Goal: Task Accomplishment & Management: Manage account settings

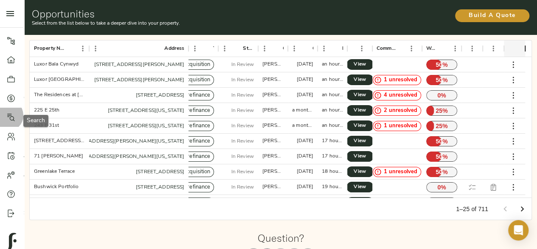
click at [7, 115] on icon at bounding box center [11, 117] width 8 height 8
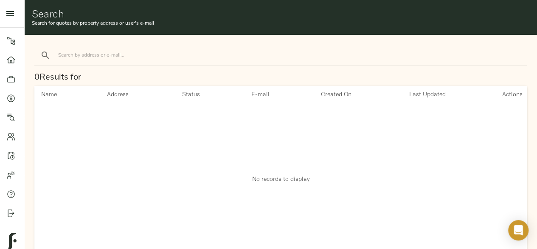
click at [93, 57] on input "search" at bounding box center [130, 55] width 144 height 11
type input "the drake"
click at [5, 64] on link "Dashboard" at bounding box center [12, 59] width 24 height 19
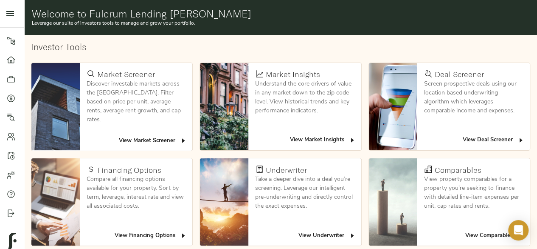
click at [484, 136] on span "View Deal Screener" at bounding box center [494, 140] width 62 height 10
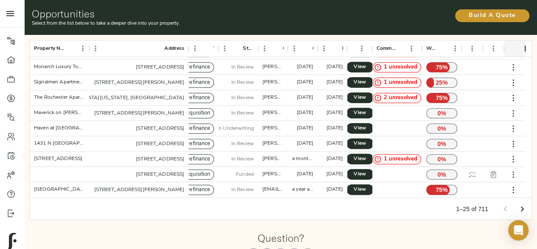
scroll to position [42, 0]
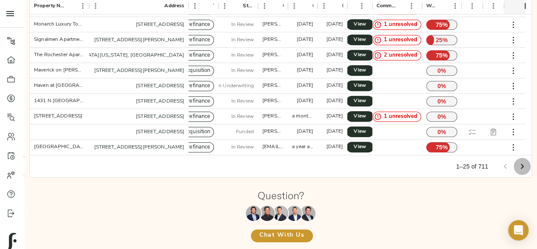
click at [525, 165] on icon "Go to next page" at bounding box center [523, 166] width 10 height 10
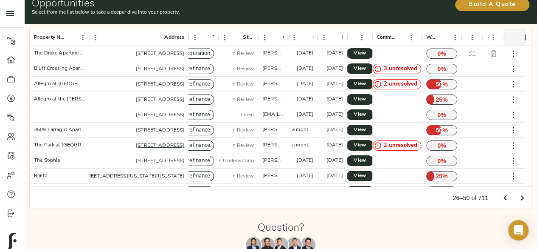
scroll to position [0, 0]
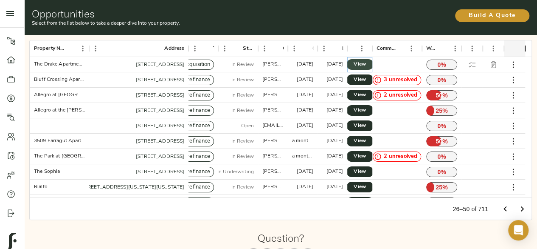
click at [359, 62] on span "View" at bounding box center [360, 64] width 10 height 9
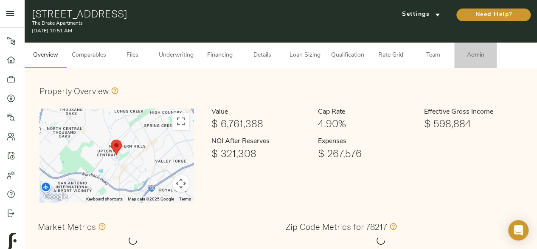
click at [466, 54] on span "Admin" at bounding box center [476, 55] width 32 height 11
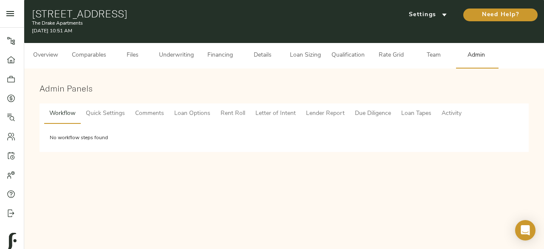
click at [375, 114] on span "Due Diligence" at bounding box center [373, 113] width 36 height 11
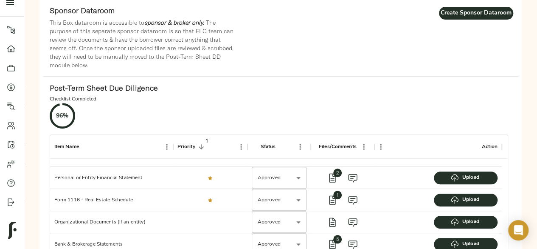
scroll to position [425, 0]
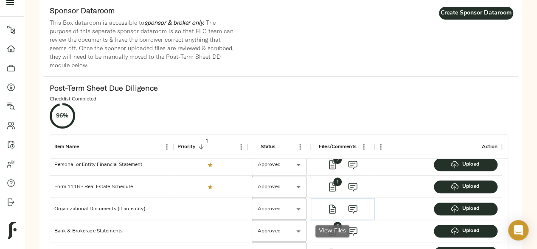
click at [331, 211] on icon "view files" at bounding box center [333, 209] width 10 height 10
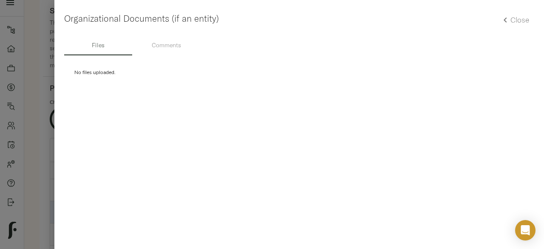
click at [522, 20] on h5 "Close" at bounding box center [519, 20] width 19 height 10
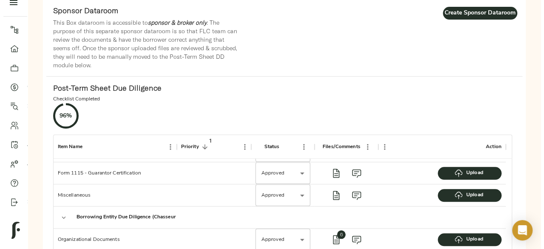
scroll to position [170, 0]
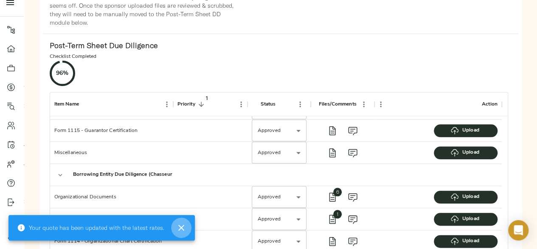
click at [181, 224] on icon "button" at bounding box center [181, 227] width 10 height 10
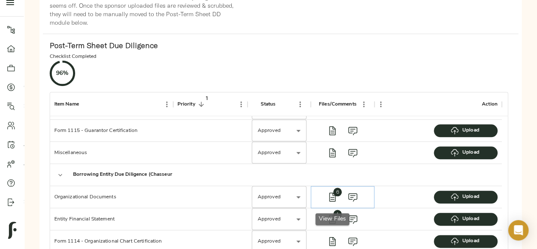
click at [336, 195] on span "6" at bounding box center [338, 191] width 8 height 8
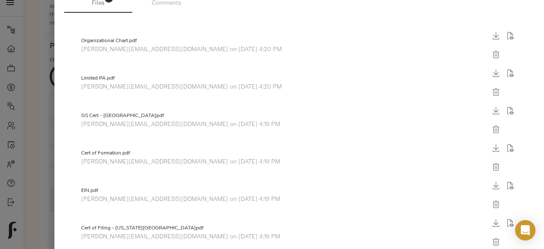
scroll to position [68, 0]
